Goal: Task Accomplishment & Management: Manage account settings

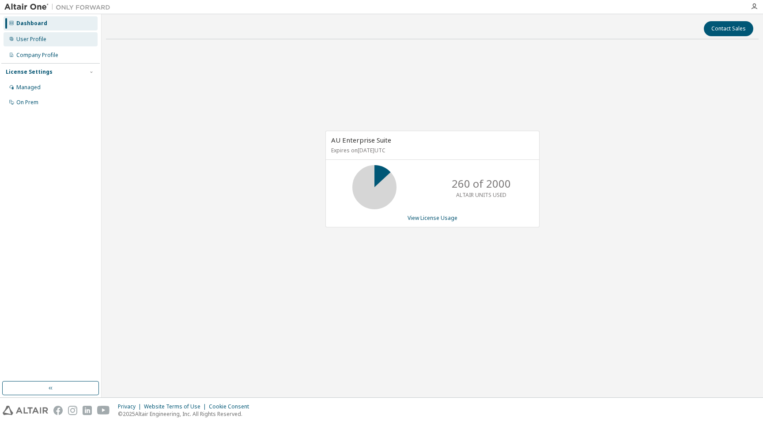
click at [43, 43] on div "User Profile" at bounding box center [51, 39] width 94 height 14
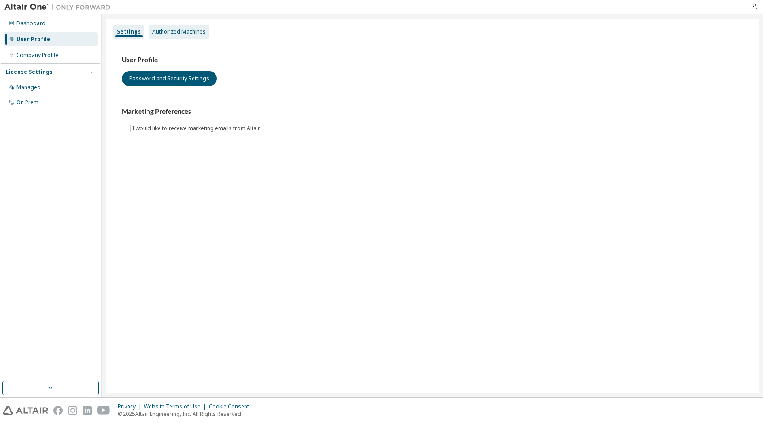
click at [161, 34] on div "Authorized Machines" at bounding box center [178, 31] width 53 height 7
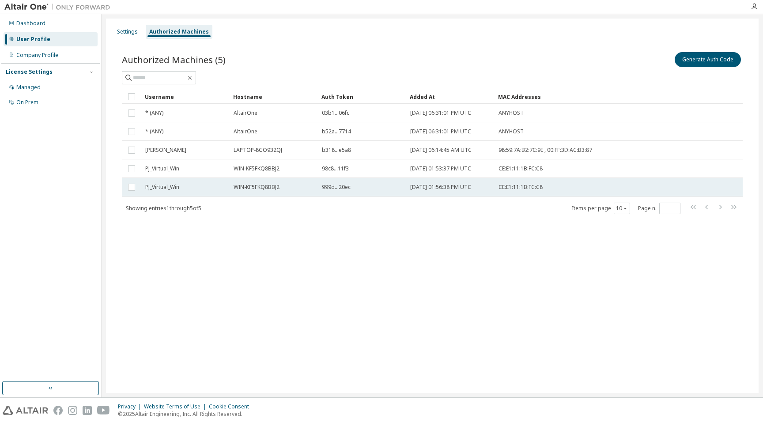
click at [510, 186] on span "CE:E1:11:1B:FC:C8" at bounding box center [520, 187] width 44 height 7
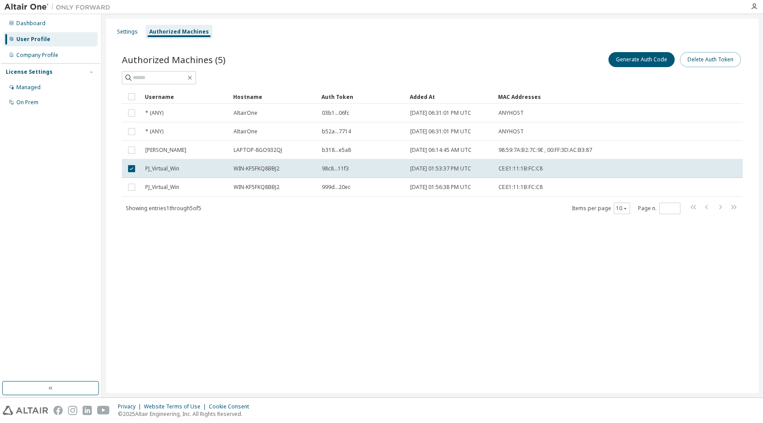
click at [705, 59] on button "Delete Auth Token" at bounding box center [710, 59] width 61 height 15
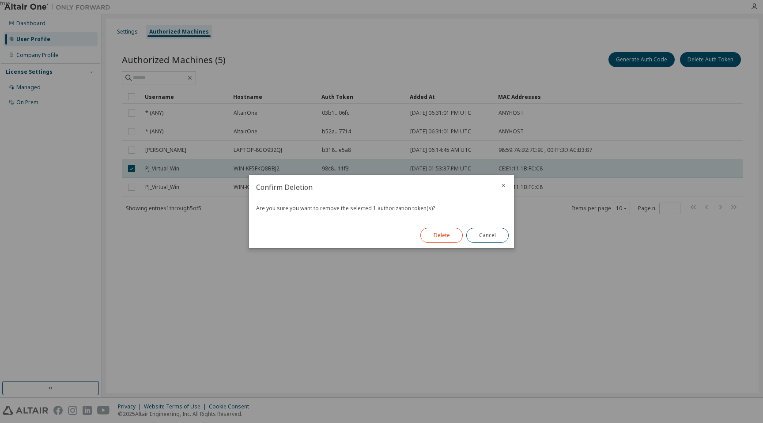
click at [441, 236] on button "Delete" at bounding box center [441, 235] width 42 height 15
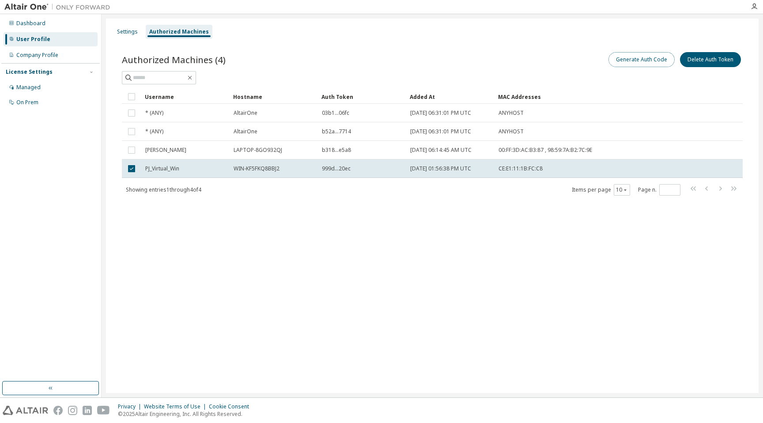
click at [623, 58] on button "Generate Auth Code" at bounding box center [641, 59] width 66 height 15
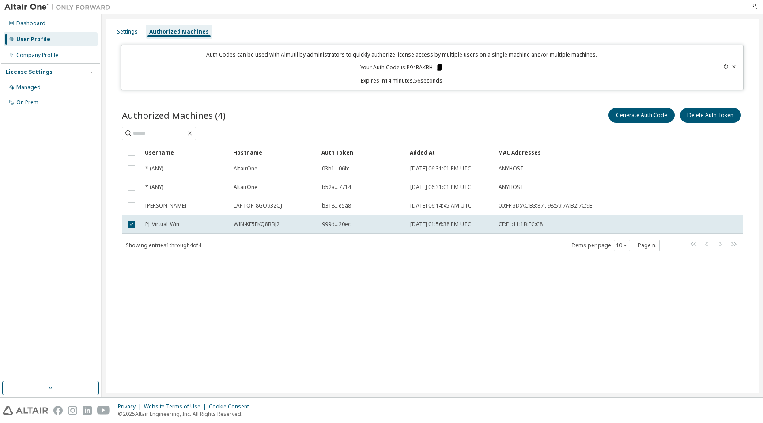
click at [439, 68] on icon at bounding box center [439, 67] width 5 height 6
click at [376, 242] on div "Showing entries 1 through 4 of 4 Items per page 10 Page n. *" at bounding box center [432, 245] width 621 height 13
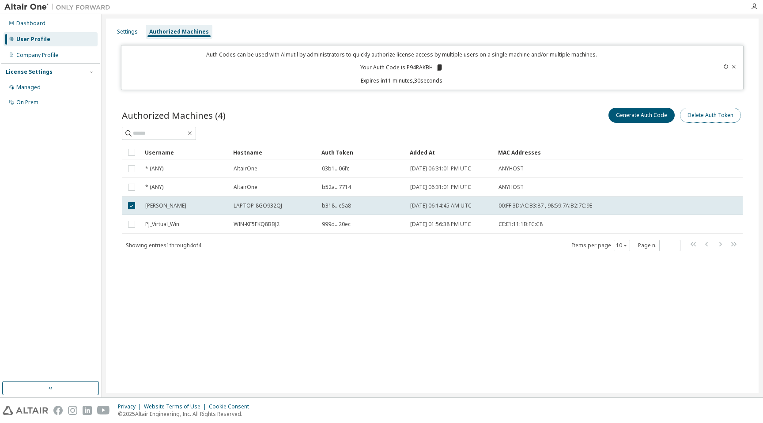
click at [716, 118] on button "Delete Auth Token" at bounding box center [710, 115] width 61 height 15
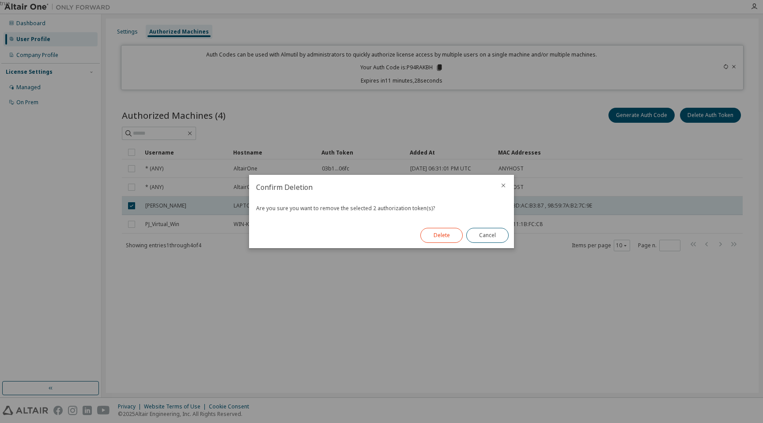
click at [434, 240] on button "Delete" at bounding box center [441, 235] width 42 height 15
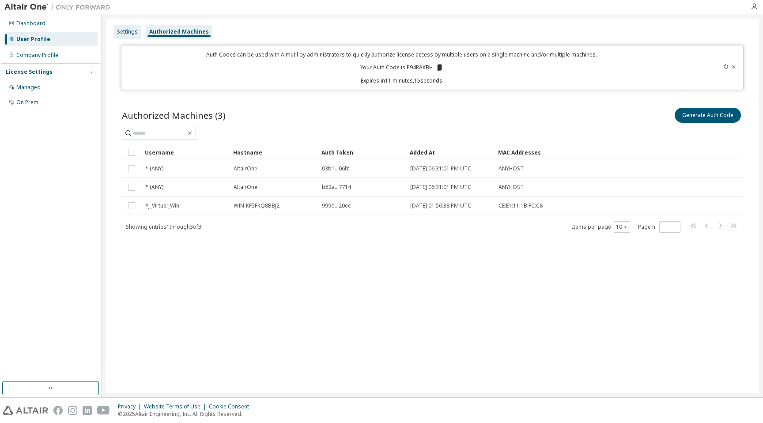
click at [127, 33] on div "Settings" at bounding box center [127, 31] width 21 height 7
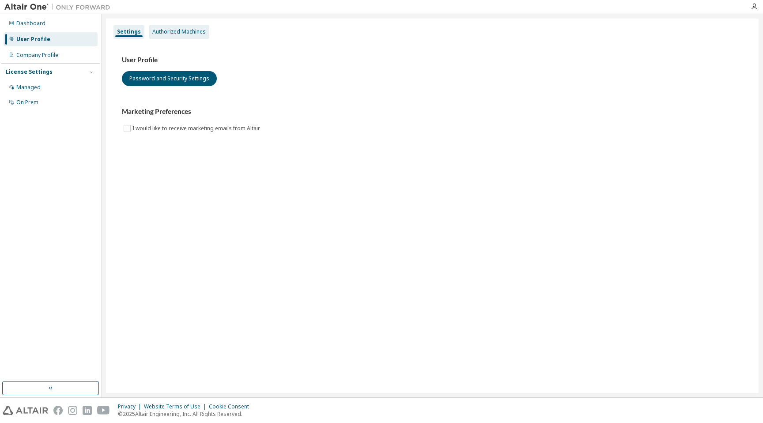
click at [175, 32] on div "Authorized Machines" at bounding box center [178, 31] width 53 height 7
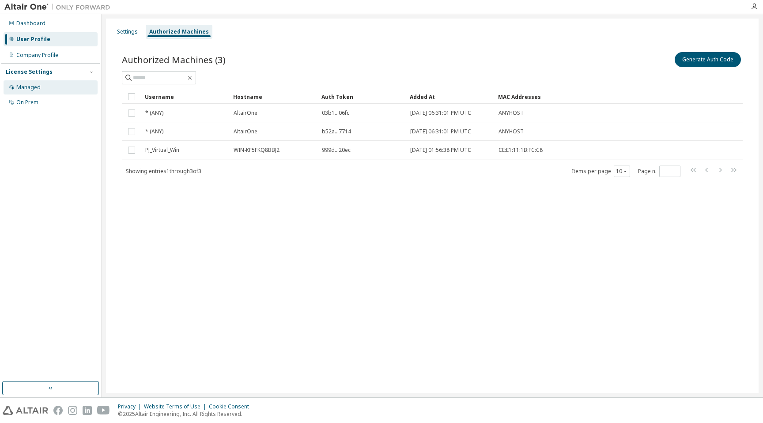
click at [33, 89] on div "Managed" at bounding box center [28, 87] width 24 height 7
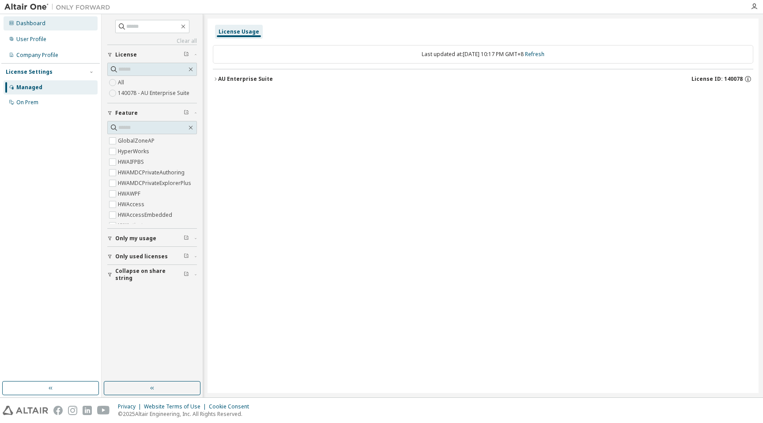
click at [38, 29] on div "Dashboard" at bounding box center [51, 23] width 94 height 14
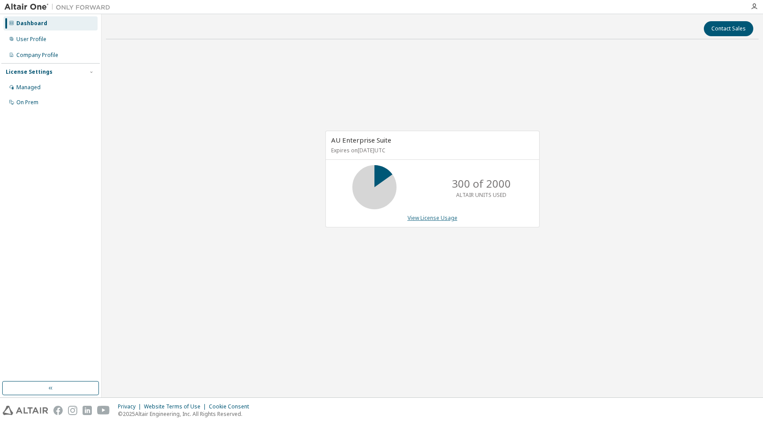
click at [445, 218] on link "View License Usage" at bounding box center [432, 218] width 50 height 8
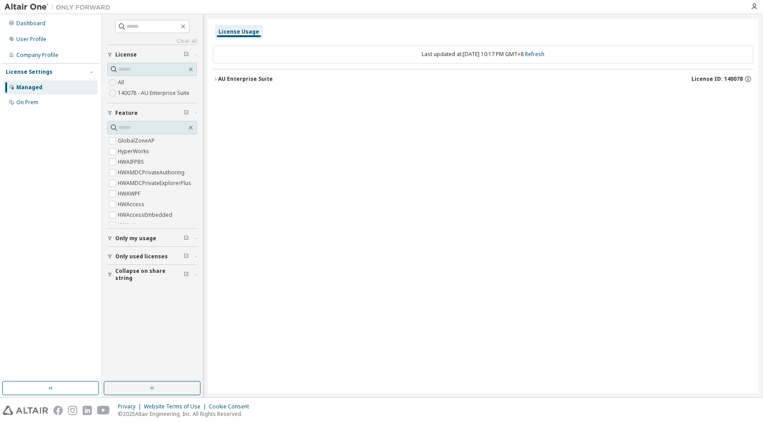
click at [30, 87] on div "Managed" at bounding box center [29, 87] width 26 height 7
click at [37, 23] on div "Dashboard" at bounding box center [30, 23] width 29 height 7
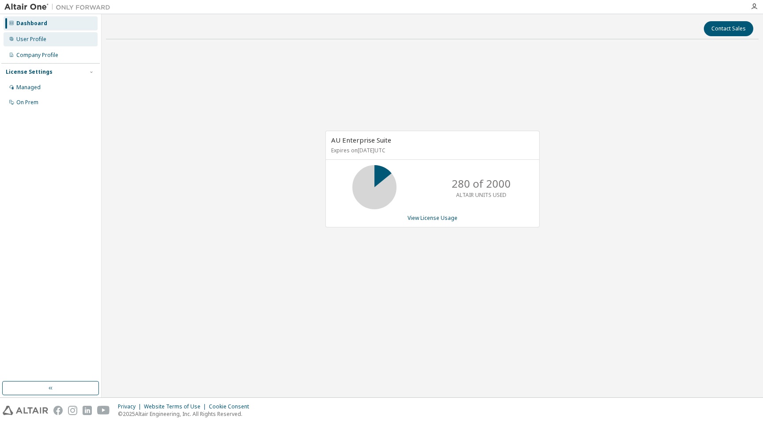
click at [21, 40] on div "User Profile" at bounding box center [31, 39] width 30 height 7
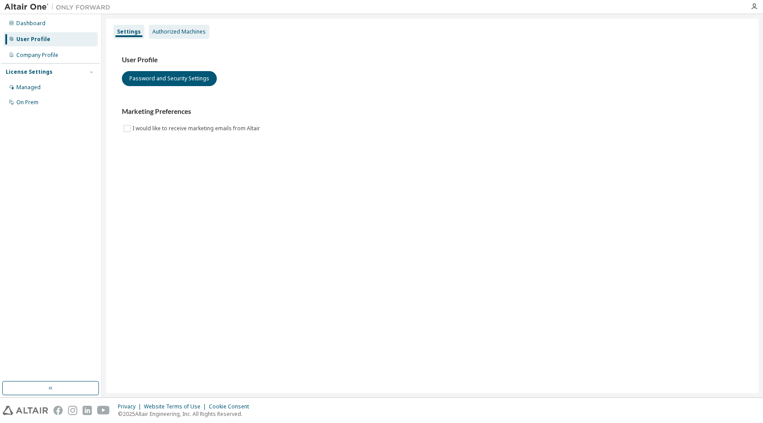
click at [187, 30] on div "Authorized Machines" at bounding box center [178, 31] width 53 height 7
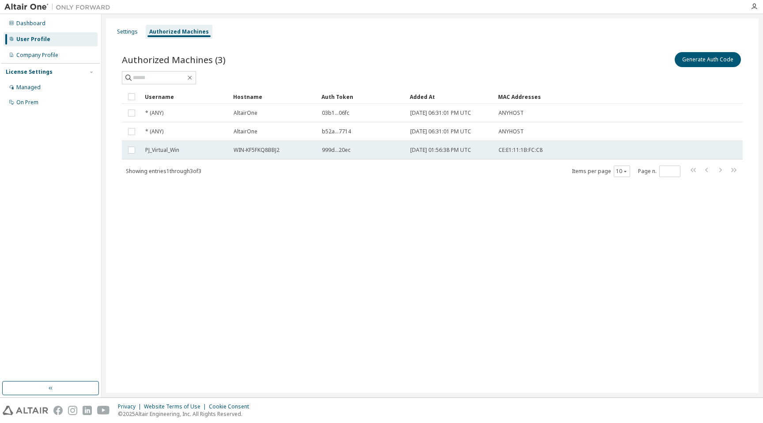
click at [526, 148] on span "CE:E1:11:1B:FC:C8" at bounding box center [520, 150] width 44 height 7
click at [652, 62] on button "Generate Auth Code" at bounding box center [641, 59] width 66 height 15
